Goal: Task Accomplishment & Management: Manage account settings

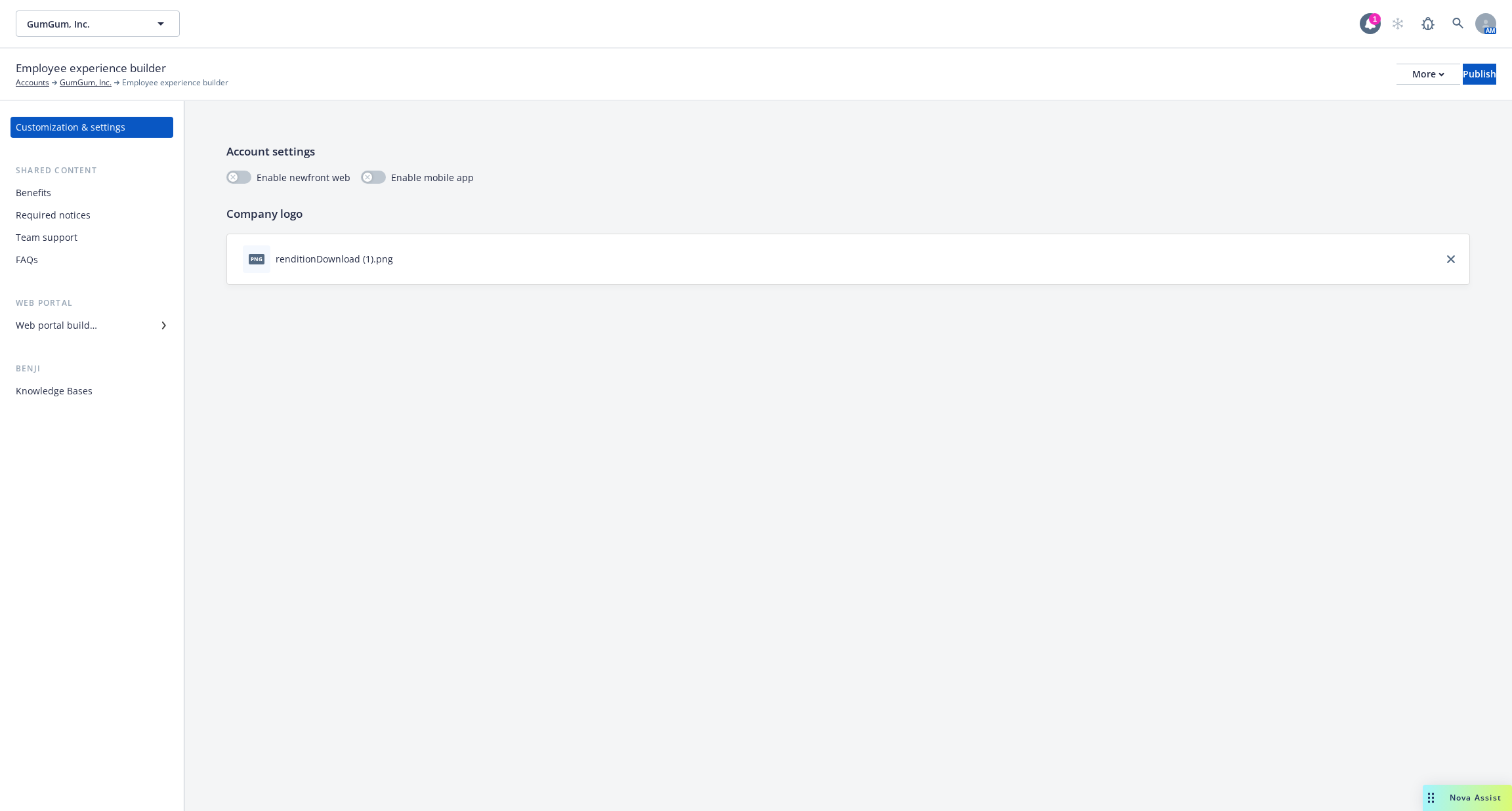
click at [125, 214] on div "Required notices" at bounding box center [91, 215] width 152 height 21
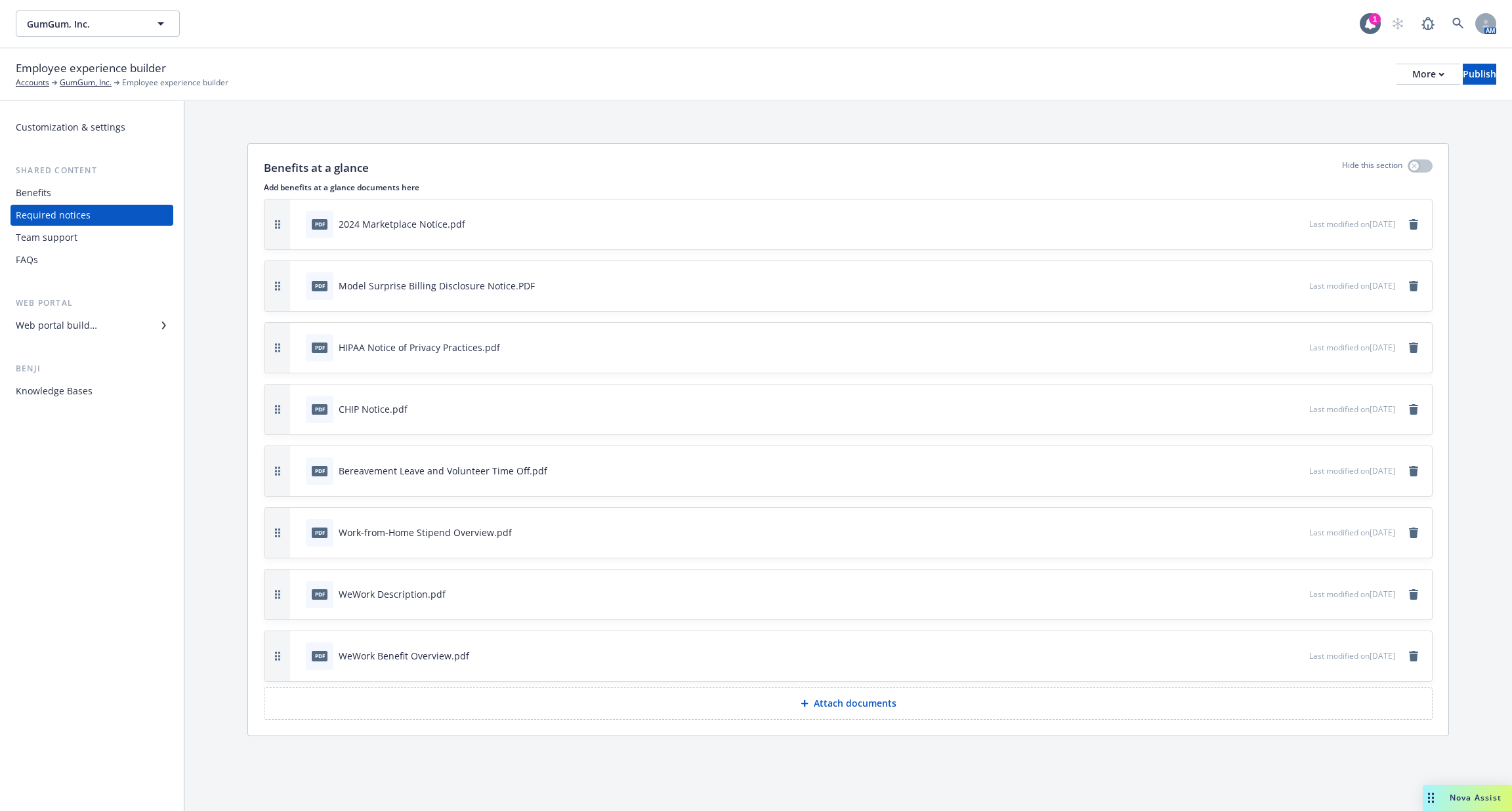
click at [137, 201] on div "Benefits" at bounding box center [91, 193] width 152 height 21
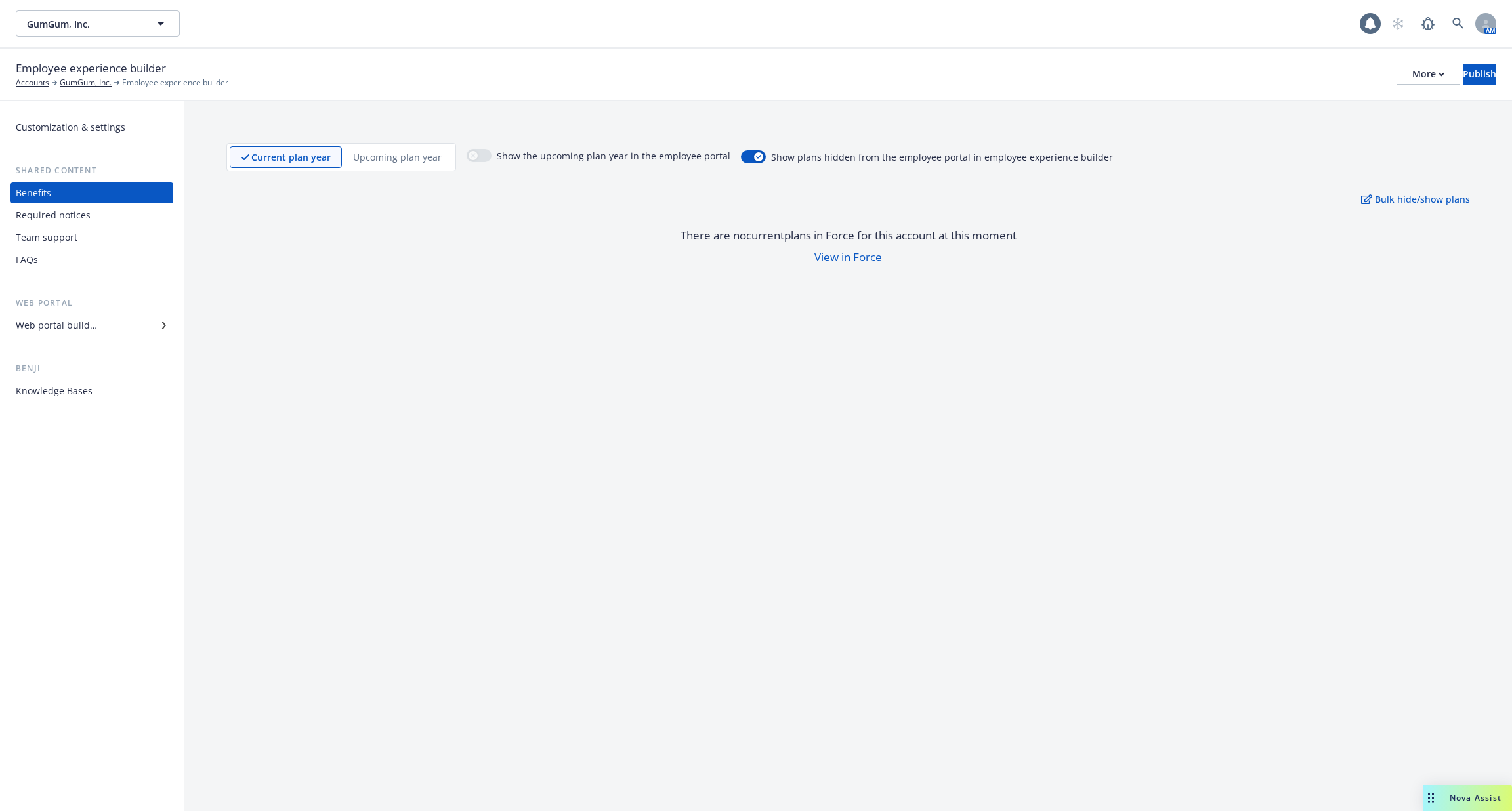
click at [126, 234] on div "Team support" at bounding box center [91, 237] width 152 height 21
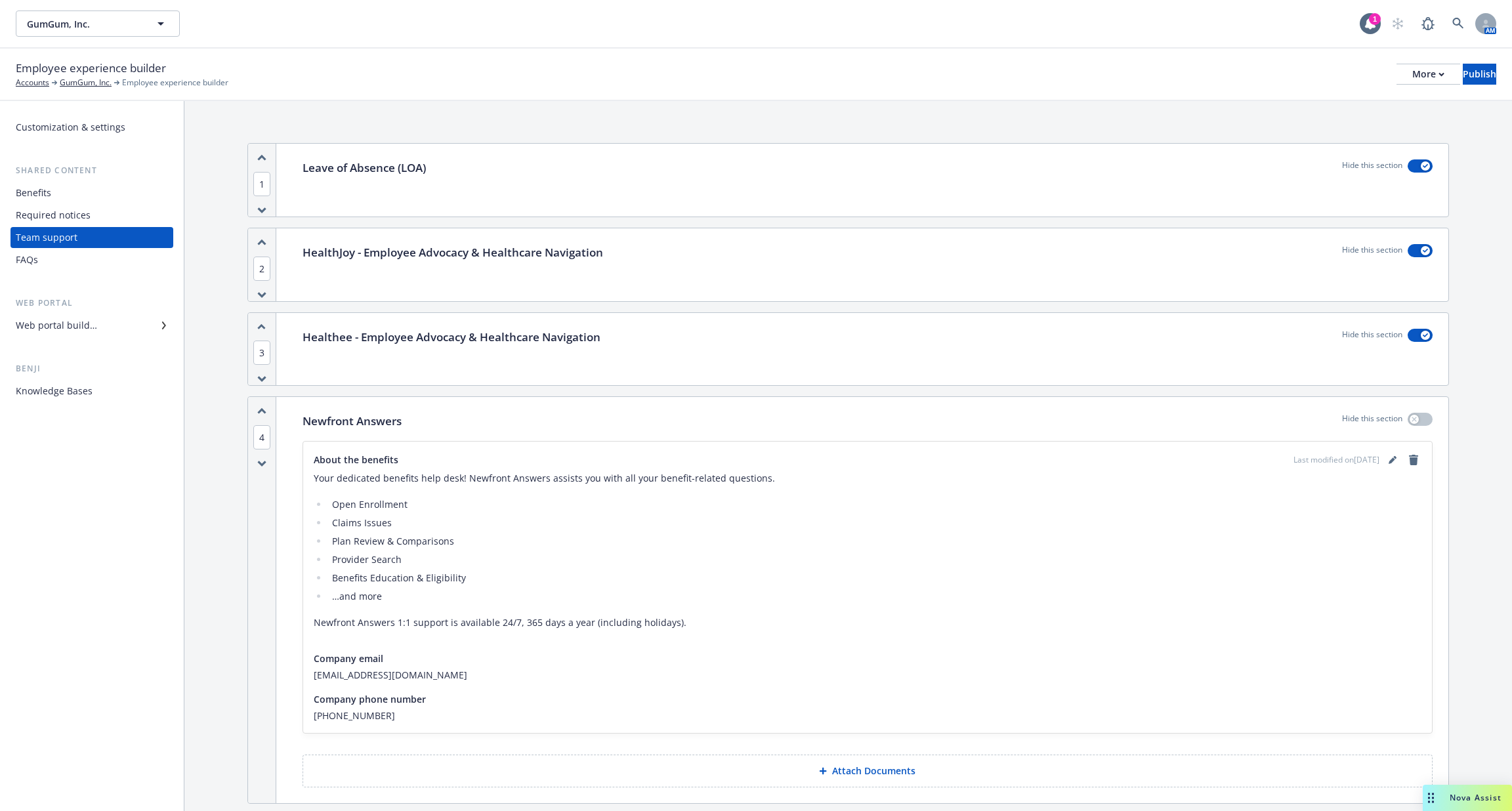
click at [114, 322] on div "Web portal builder" at bounding box center [91, 325] width 152 height 21
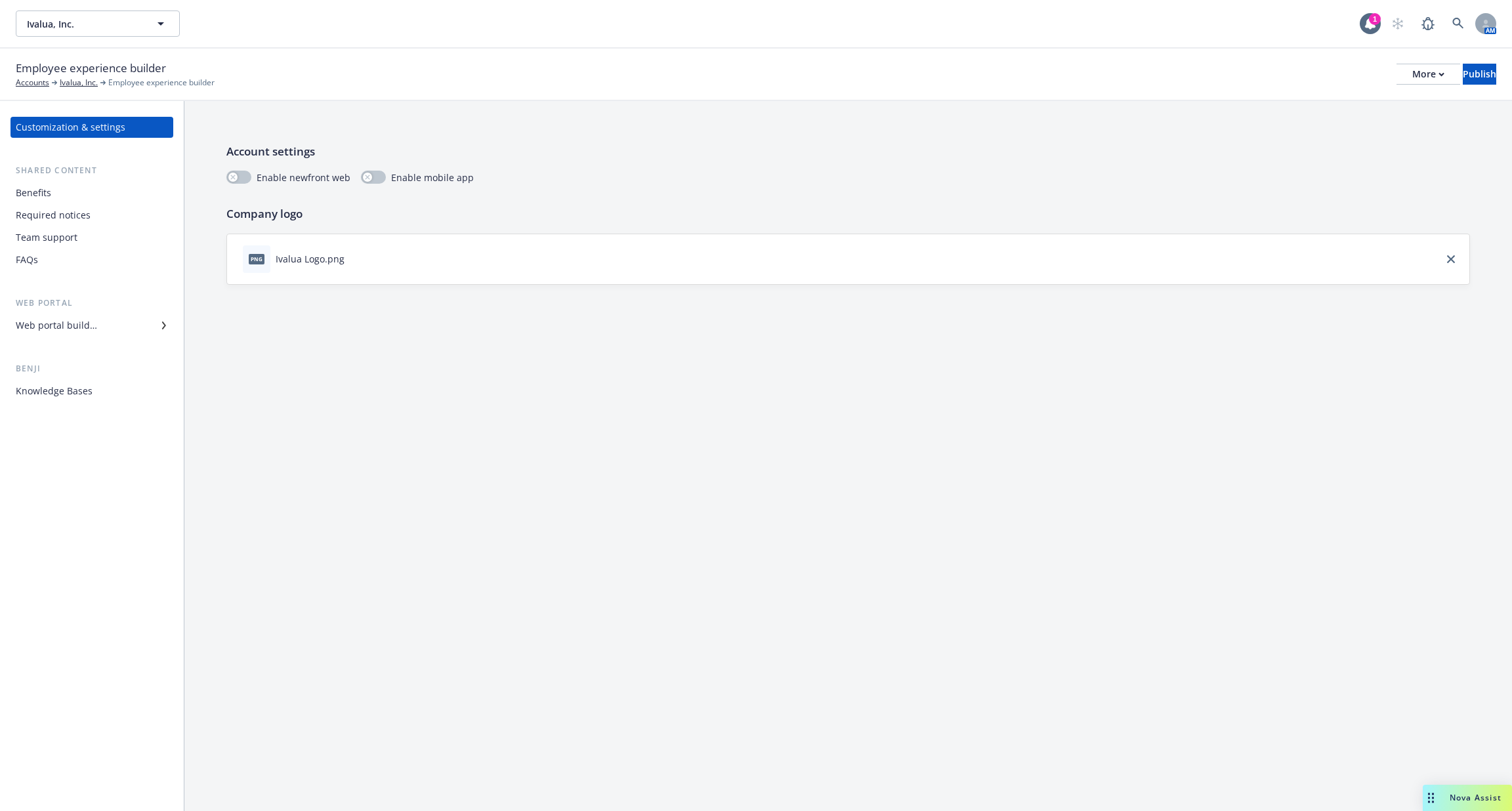
click at [134, 209] on div "Required notices" at bounding box center [91, 215] width 152 height 21
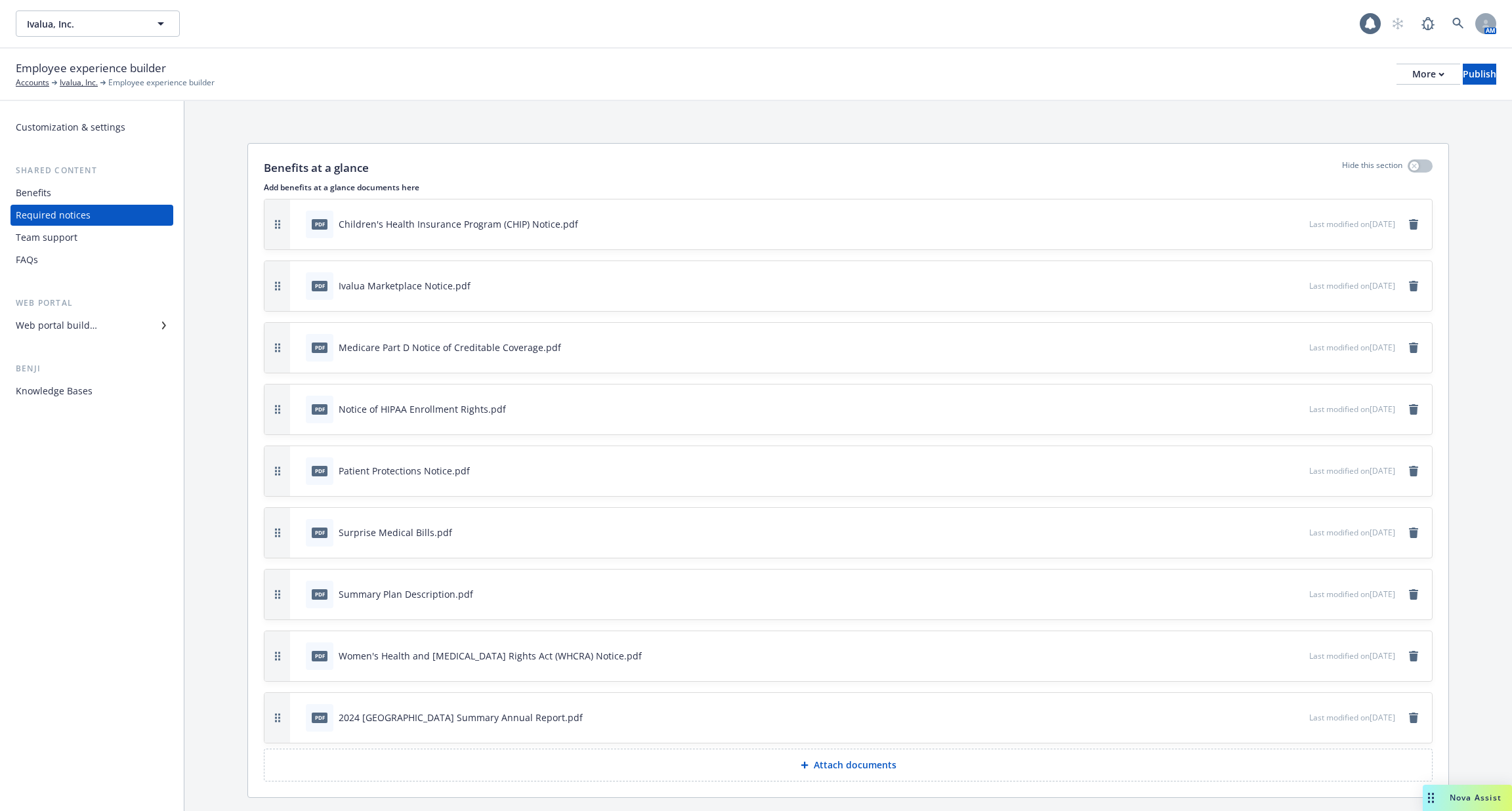
click at [144, 190] on div "Benefits" at bounding box center [91, 193] width 152 height 21
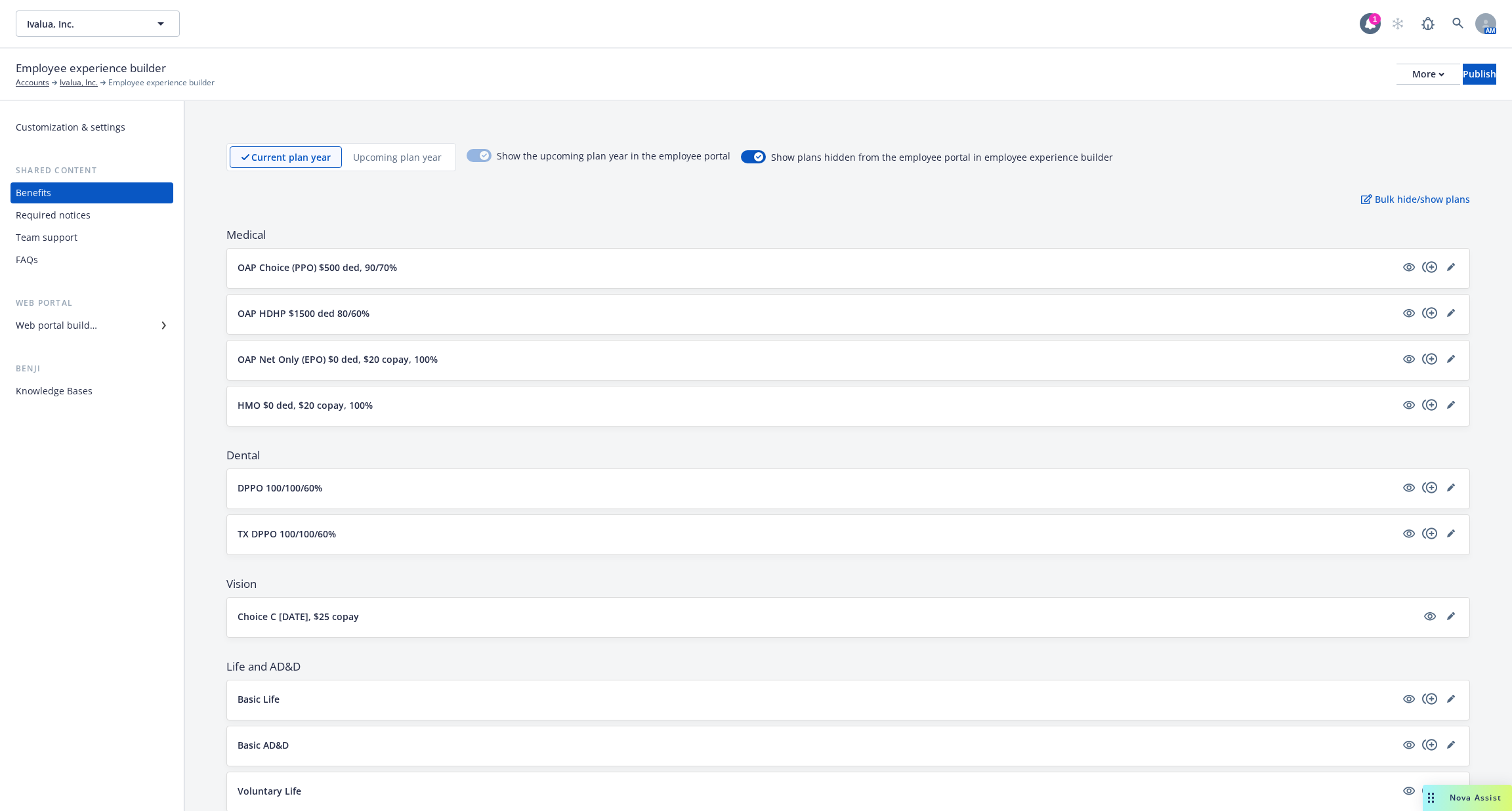
click at [113, 324] on div "Web portal builder" at bounding box center [91, 325] width 152 height 21
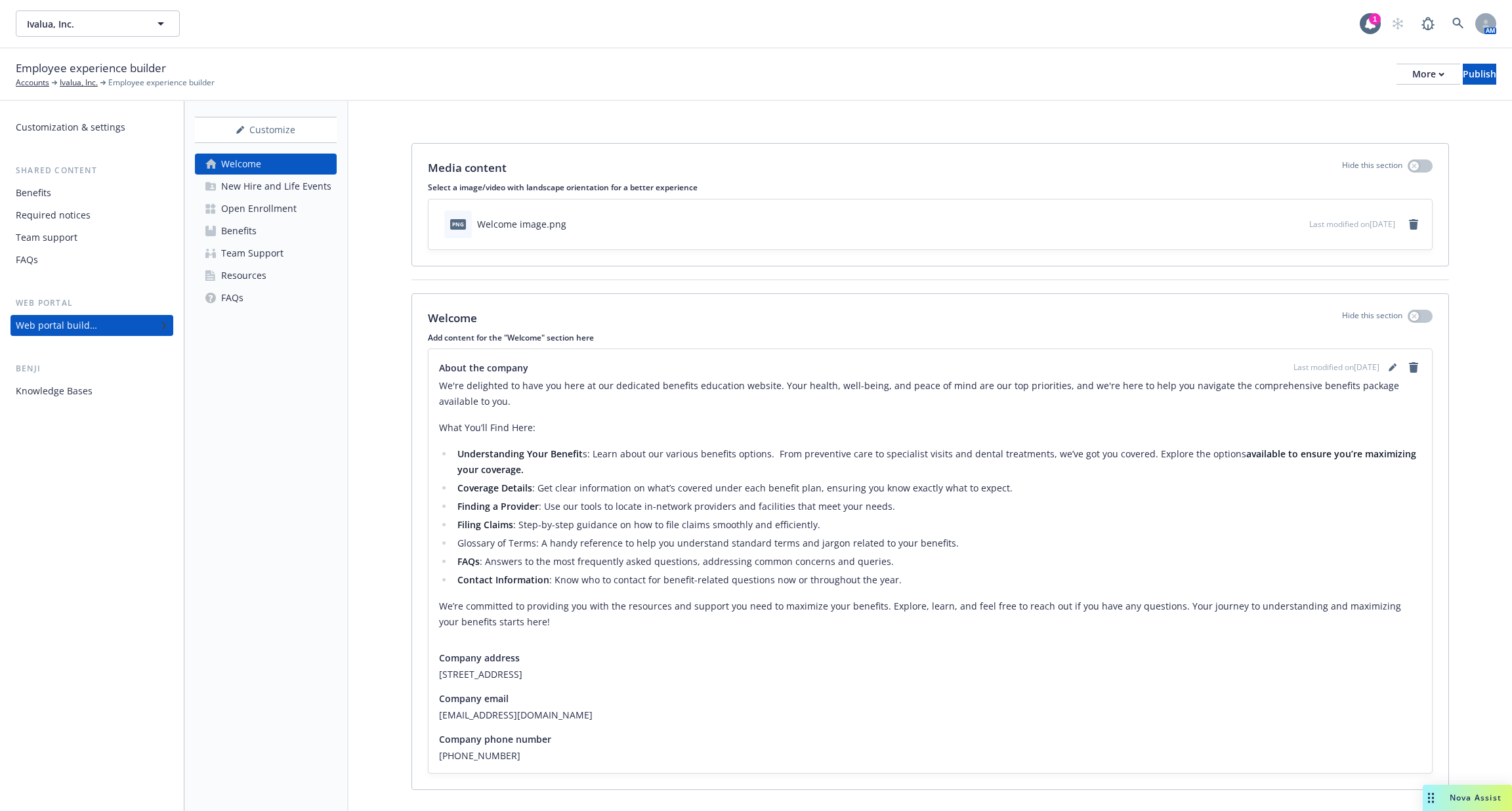
click at [272, 229] on link "Benefits" at bounding box center [266, 231] width 142 height 21
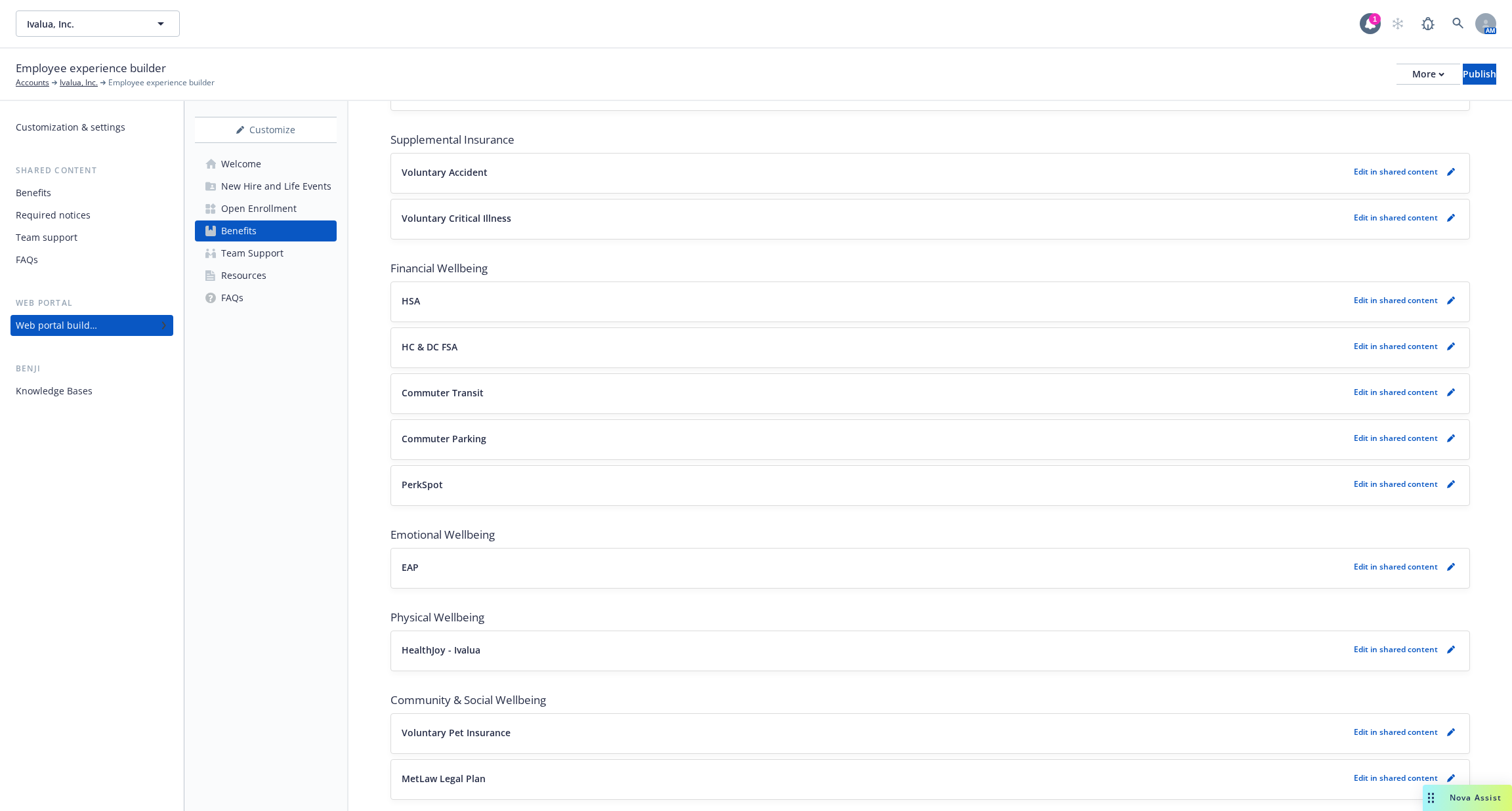
scroll to position [850, 0]
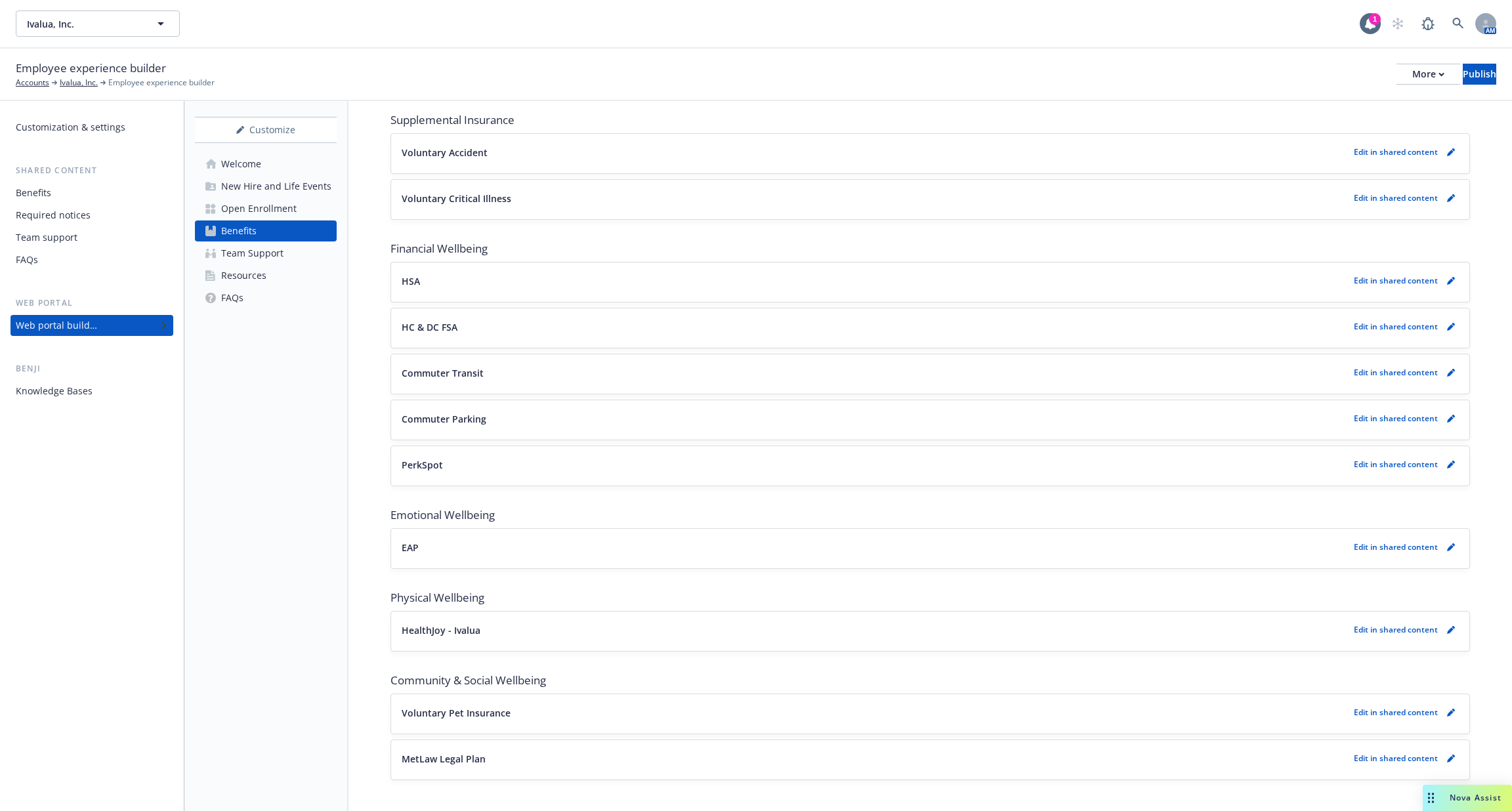
click at [50, 199] on div "Benefits" at bounding box center [33, 193] width 35 height 21
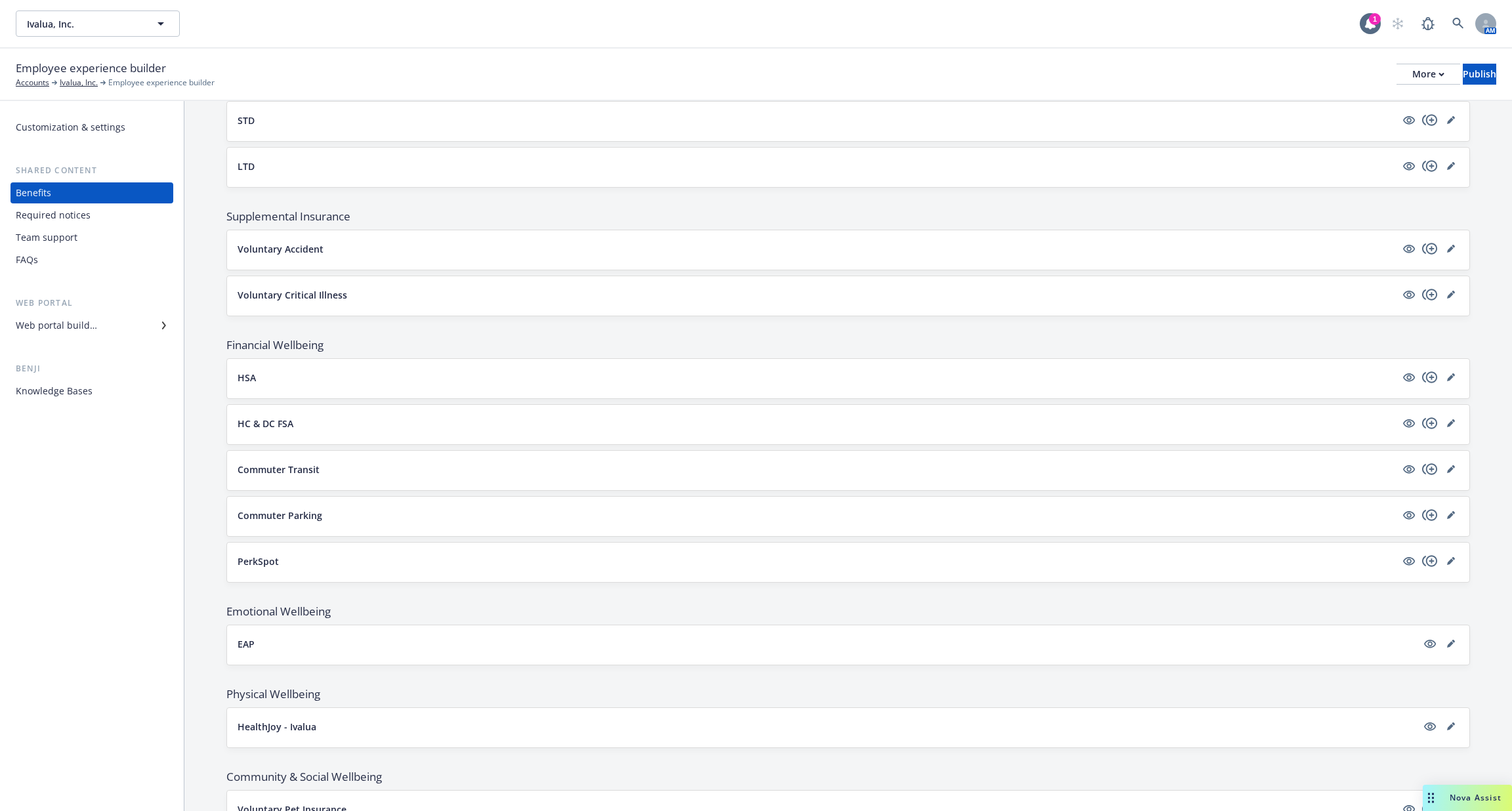
scroll to position [273, 0]
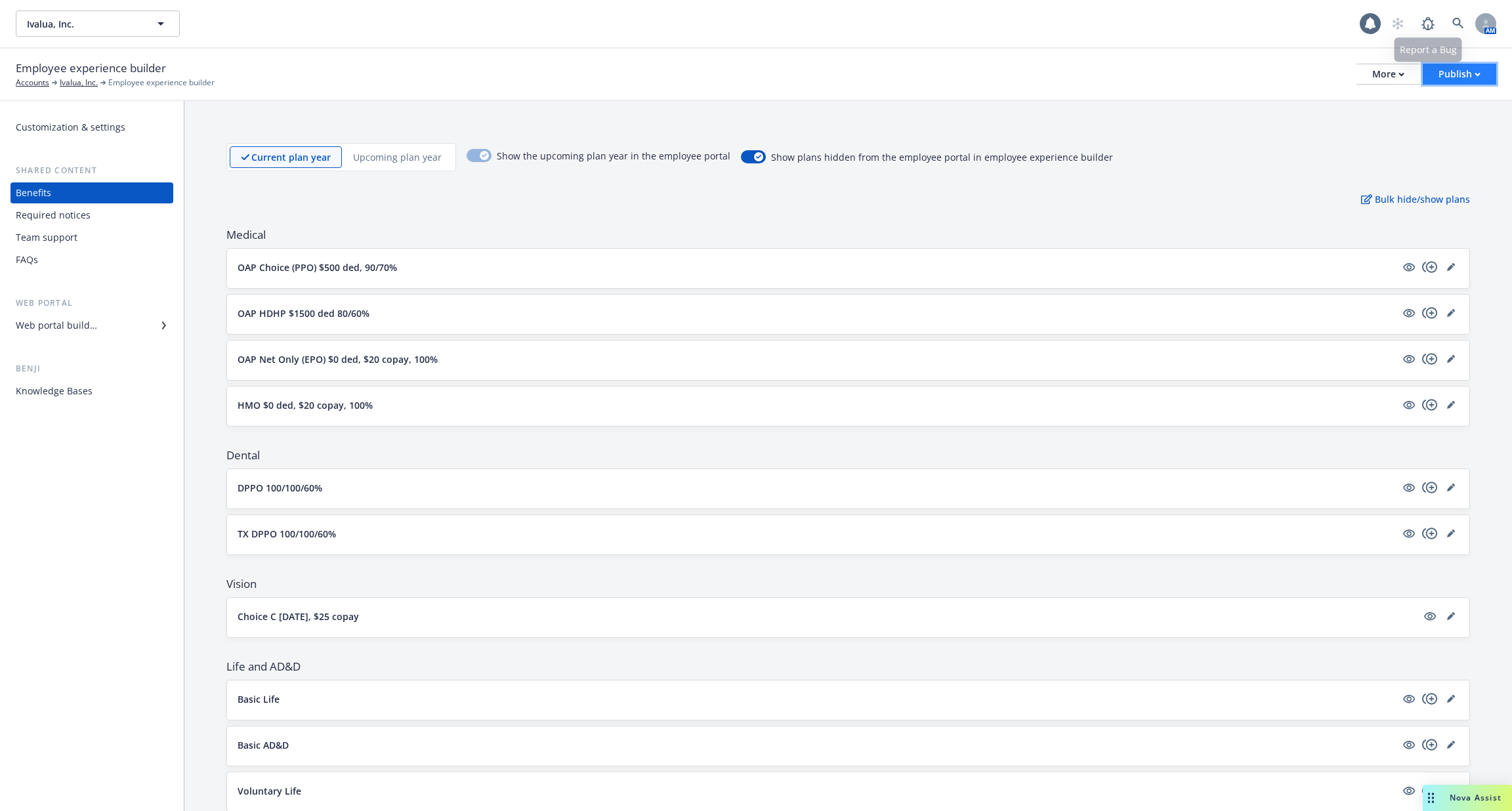
click at [1455, 76] on div "Publish" at bounding box center [1459, 74] width 42 height 19
click at [1210, 161] on div "Current plan year Upcoming plan year Show the upcoming plan year in the employe…" at bounding box center [848, 157] width 1244 height 29
click at [1374, 21] on div "1" at bounding box center [1375, 18] width 12 height 12
